Goal: Find specific page/section: Find specific page/section

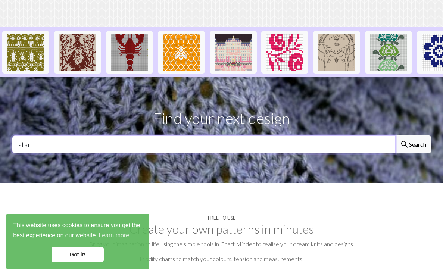
click at [40, 136] on input "star" at bounding box center [204, 145] width 384 height 18
drag, startPoint x: 40, startPoint y: 109, endPoint x: 45, endPoint y: 109, distance: 4.9
click at [40, 136] on input "star" at bounding box center [204, 145] width 384 height 18
type input "christmat"
click at [395, 136] on button "search Search" at bounding box center [413, 145] width 36 height 18
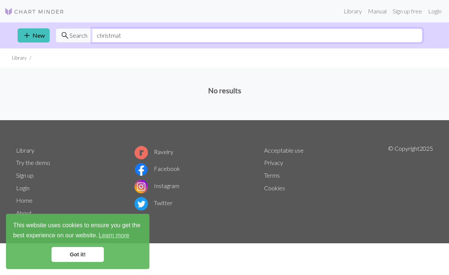
drag, startPoint x: 125, startPoint y: 34, endPoint x: 143, endPoint y: 7, distance: 32.8
click at [125, 34] on input "christmat" at bounding box center [257, 35] width 330 height 14
type input "christmas"
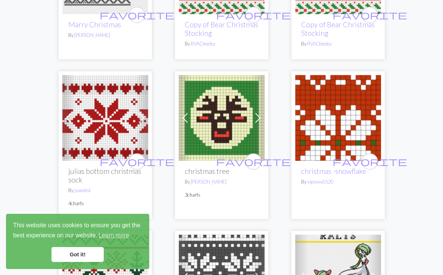
scroll to position [1798, 0]
